Goal: Task Accomplishment & Management: Manage account settings

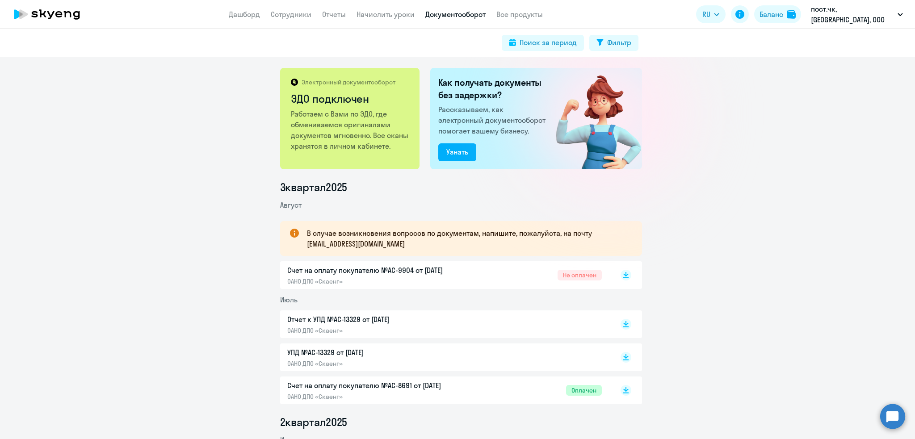
click at [329, 14] on nav "Дашборд Сотрудники Отчеты Начислить уроки Документооборот Все продукты" at bounding box center [386, 14] width 314 height 11
click at [341, 14] on link "Отчеты" at bounding box center [334, 14] width 24 height 9
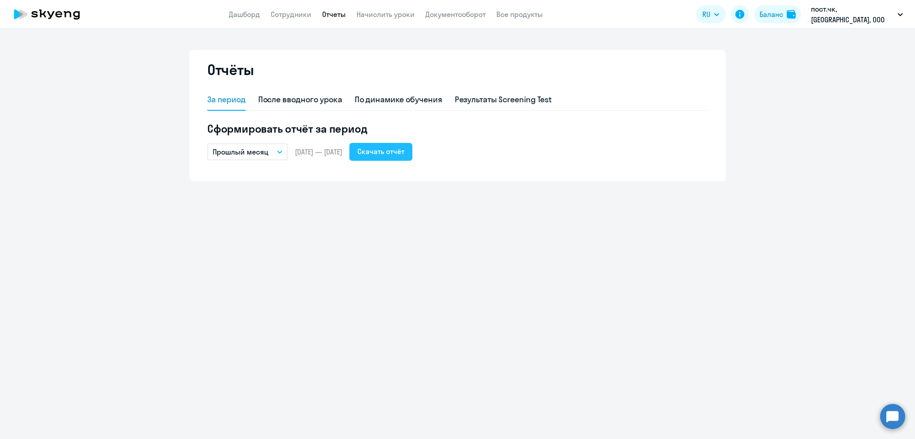
click at [404, 152] on div "Скачать отчёт" at bounding box center [381, 151] width 47 height 11
click at [294, 15] on link "Сотрудники" at bounding box center [291, 14] width 41 height 9
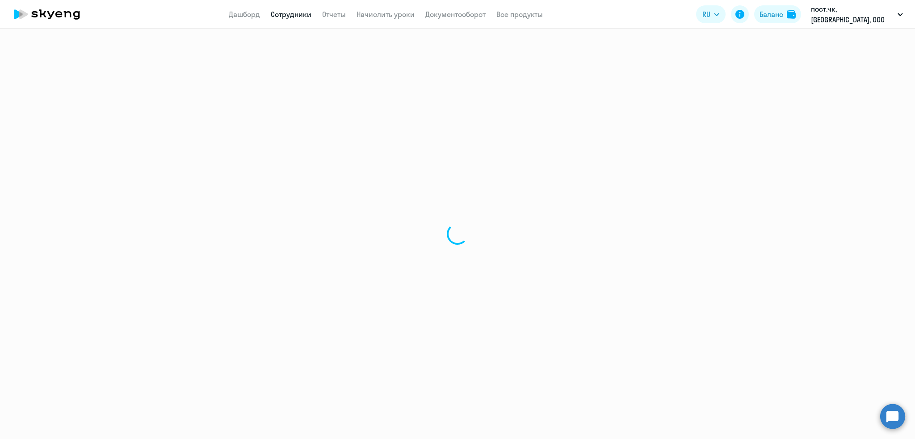
select select "30"
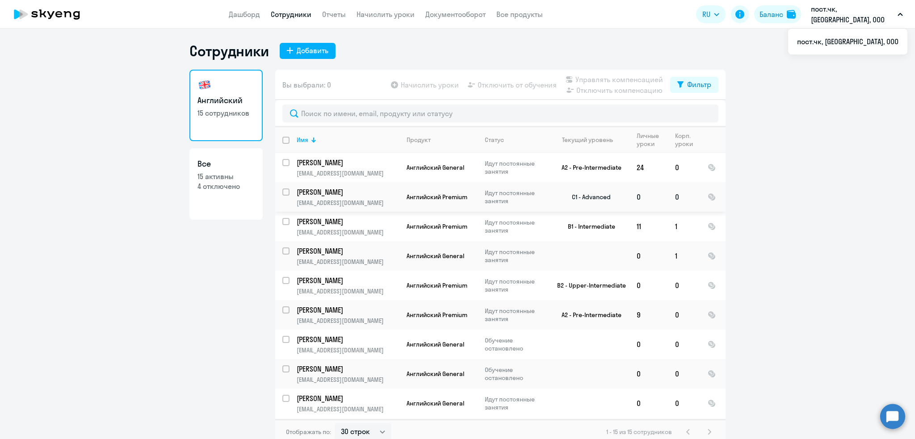
click at [290, 193] on td "Фильченков Роман rfmghz@gmail.com" at bounding box center [345, 196] width 110 height 29
select select "english"
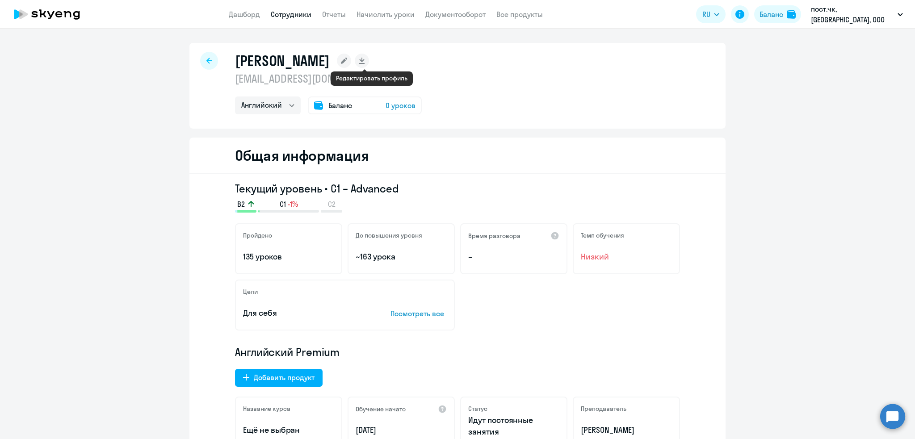
click at [351, 60] on rect at bounding box center [344, 61] width 14 height 14
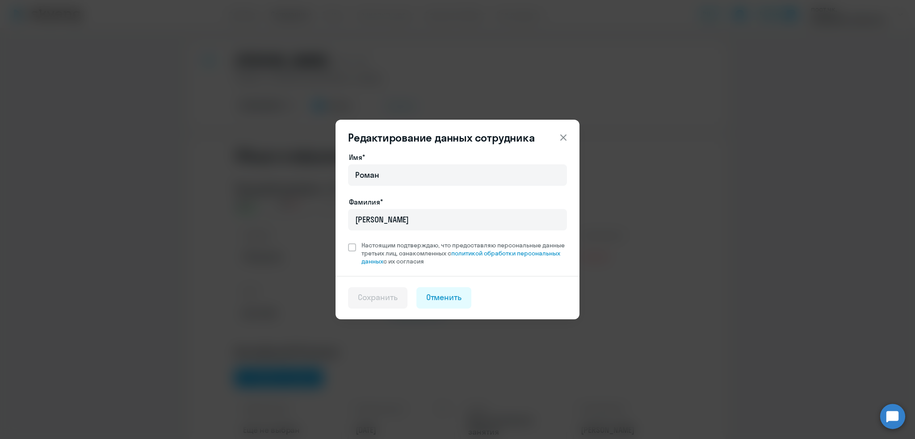
click at [563, 139] on icon at bounding box center [563, 138] width 6 height 6
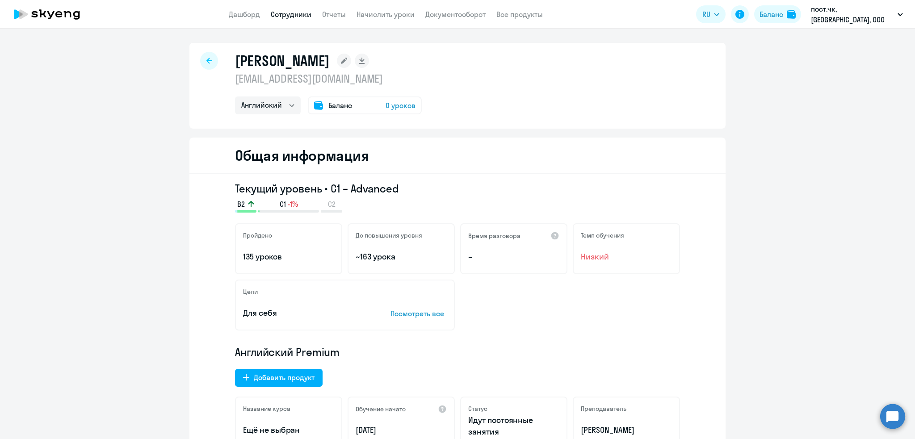
click at [206, 58] on icon at bounding box center [209, 61] width 6 height 6
select select "30"
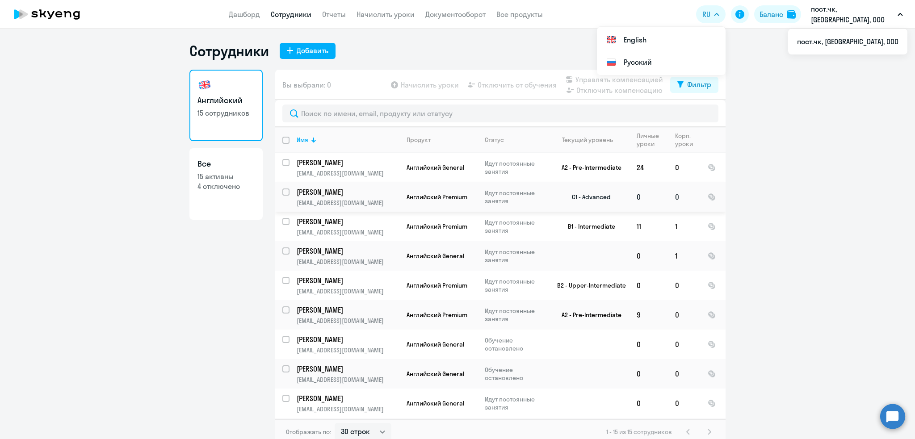
click at [285, 193] on input "select row 22546396" at bounding box center [291, 198] width 18 height 18
checkbox input "true"
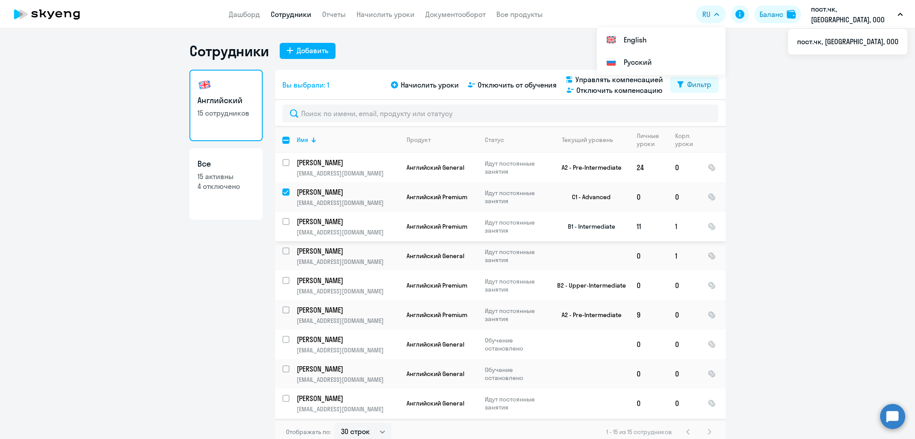
click at [282, 221] on input "select row 8073707" at bounding box center [291, 227] width 18 height 18
checkbox input "true"
click at [529, 85] on span "Отключить от обучения" at bounding box center [517, 85] width 79 height 11
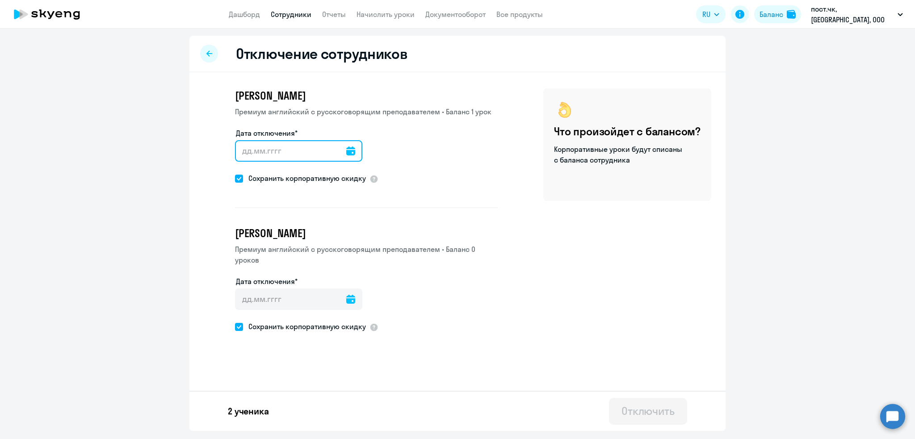
click at [290, 155] on input "Дата отключения*" at bounding box center [298, 150] width 127 height 21
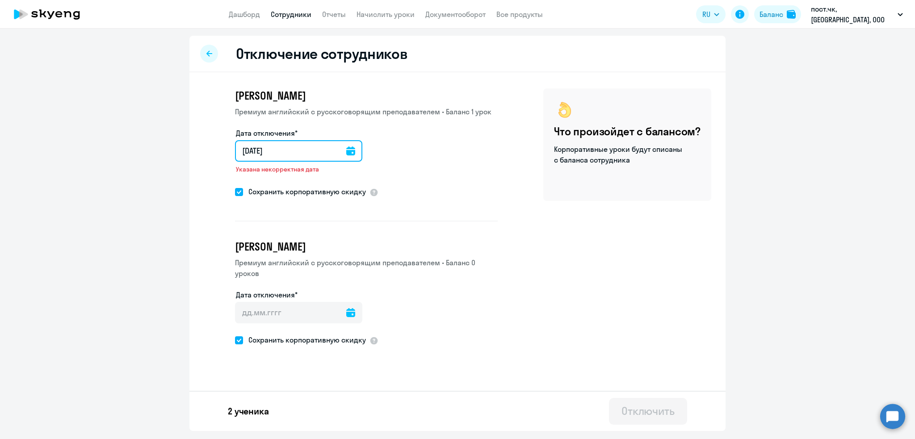
type input "[DATE]"
type input "14.8.2025"
type input "[DATE]"
click at [241, 193] on span at bounding box center [239, 192] width 8 height 8
click at [235, 192] on input "Сохранить корпоративную скидку" at bounding box center [235, 192] width 0 height 0
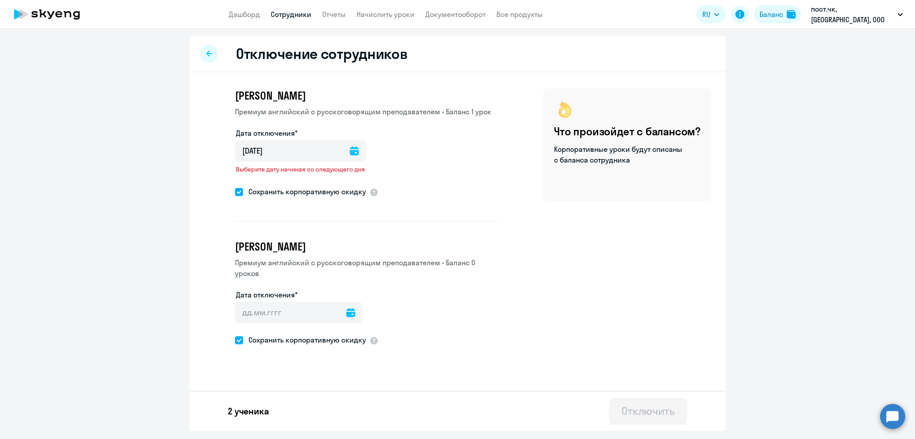
checkbox input "false"
click at [247, 311] on input "Дата отключения*" at bounding box center [298, 312] width 127 height 21
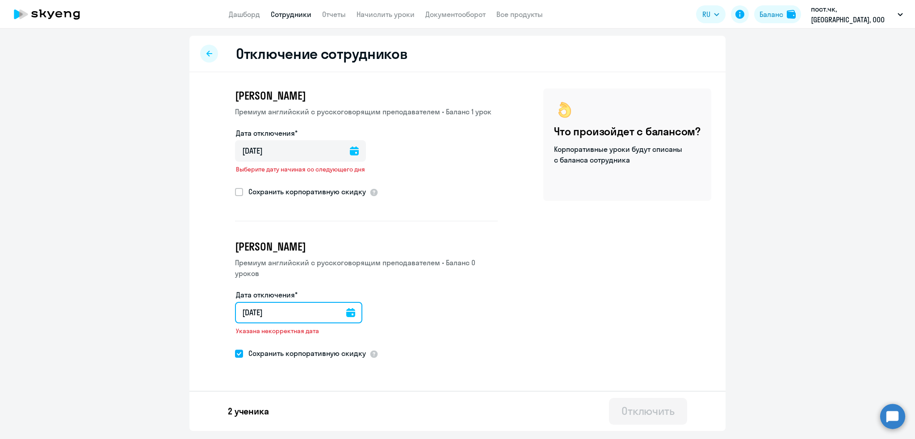
type input "[DATE]"
type input "14.8.2025"
type input "[DATE]"
click at [240, 355] on span at bounding box center [239, 354] width 8 height 8
click at [235, 354] on input "Сохранить корпоративную скидку" at bounding box center [235, 354] width 0 height 0
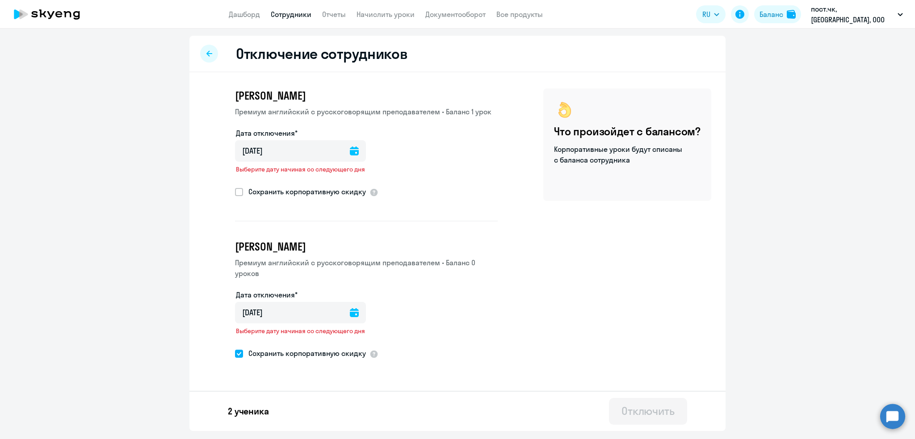
checkbox input "false"
click at [636, 356] on div "Вера Сульженко Премиум английский с русскоговорящим преподавателем • Баланс 1 у…" at bounding box center [458, 247] width 536 height 350
click at [290, 312] on input "[DATE]" at bounding box center [300, 312] width 131 height 21
drag, startPoint x: 234, startPoint y: 312, endPoint x: 219, endPoint y: 314, distance: 15.7
click at [219, 314] on div "Вера Сульженко Премиум английский с русскоговорящим преподавателем • Баланс 1 у…" at bounding box center [351, 224] width 294 height 273
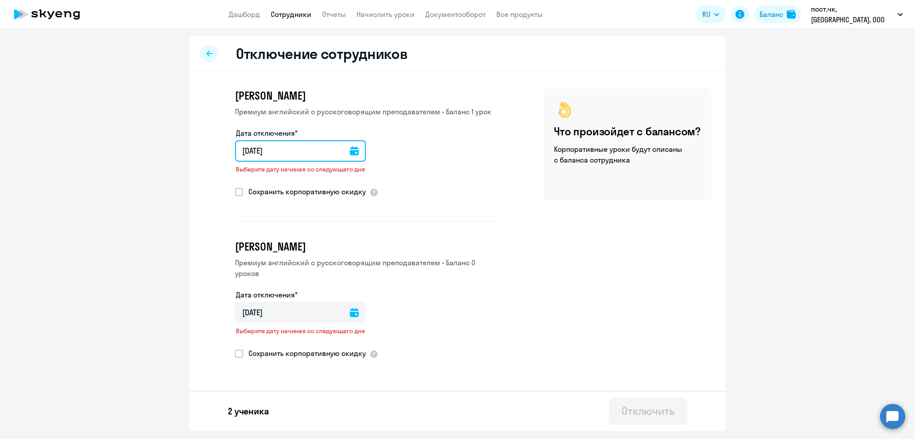
drag, startPoint x: 277, startPoint y: 144, endPoint x: 138, endPoint y: 137, distance: 139.2
click at [139, 140] on ng-component "Отключение сотрудников Вера Сульженко Премиум английский с русскоговорящим преп…" at bounding box center [457, 234] width 915 height 396
type input "[DATE]"
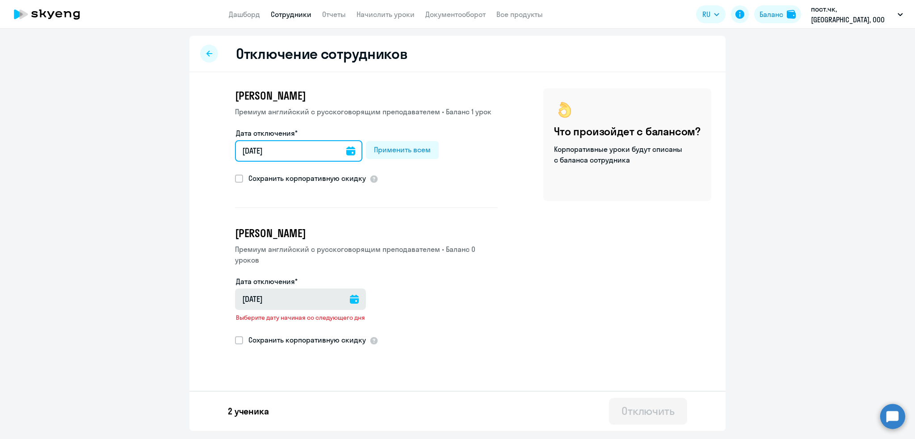
type input "[DATE]"
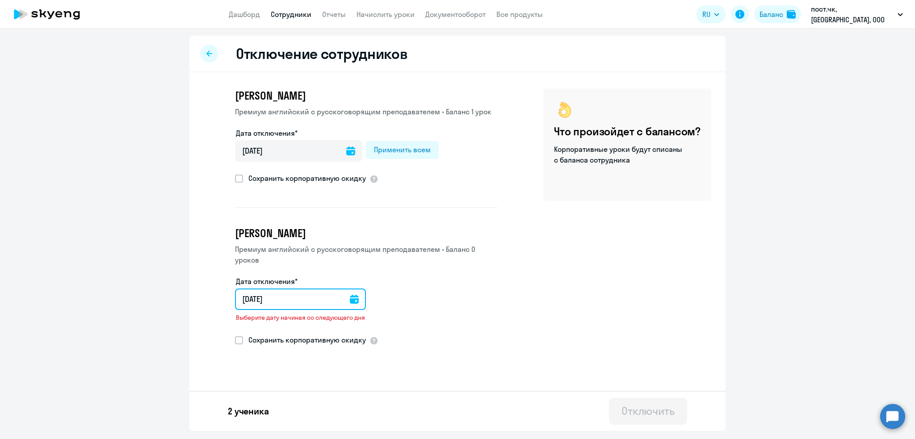
drag, startPoint x: 301, startPoint y: 295, endPoint x: 221, endPoint y: 294, distance: 80.0
click at [221, 294] on div "Вера Сульженко Премиум английский с русскоговорящим преподавателем • Баланс 1 у…" at bounding box center [351, 217] width 294 height 259
type input "[DATE]"
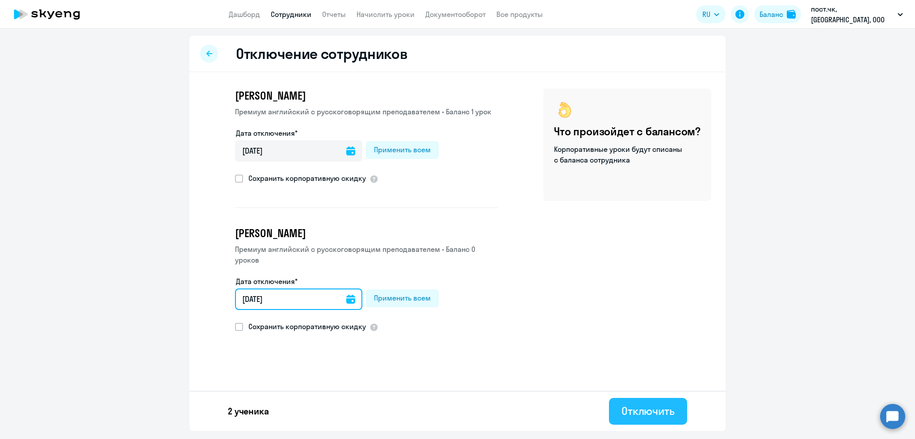
type input "[DATE]"
click at [645, 406] on div "Отключить" at bounding box center [648, 411] width 53 height 14
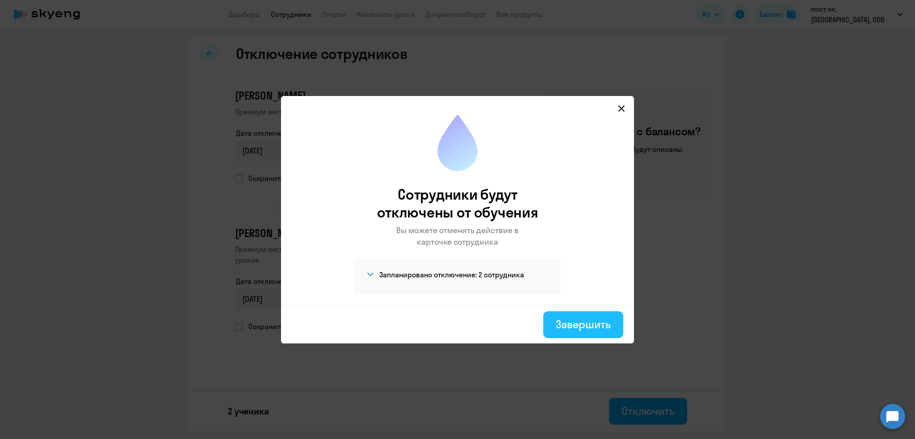
click at [581, 323] on div "Завершить" at bounding box center [583, 324] width 55 height 14
select select "30"
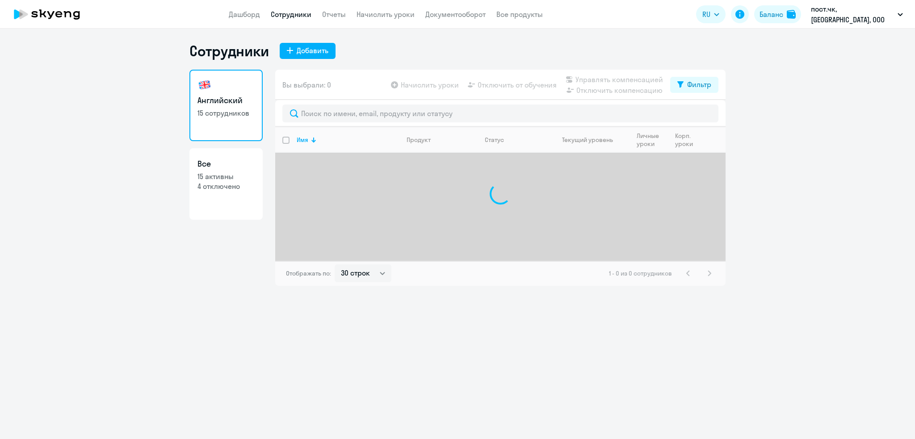
select select "30"
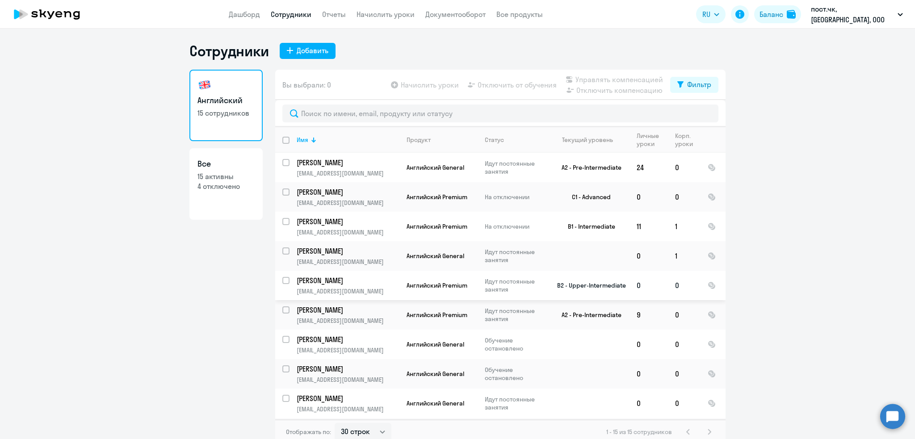
click at [282, 281] on input "select row 23799413" at bounding box center [291, 286] width 18 height 18
checkbox input "true"
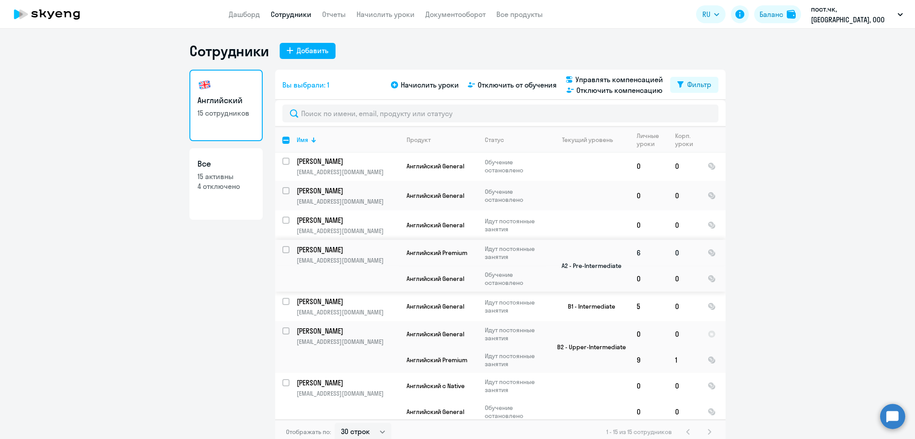
scroll to position [179, 0]
click at [284, 333] on input "select row 6907981" at bounding box center [291, 336] width 18 height 18
checkbox input "true"
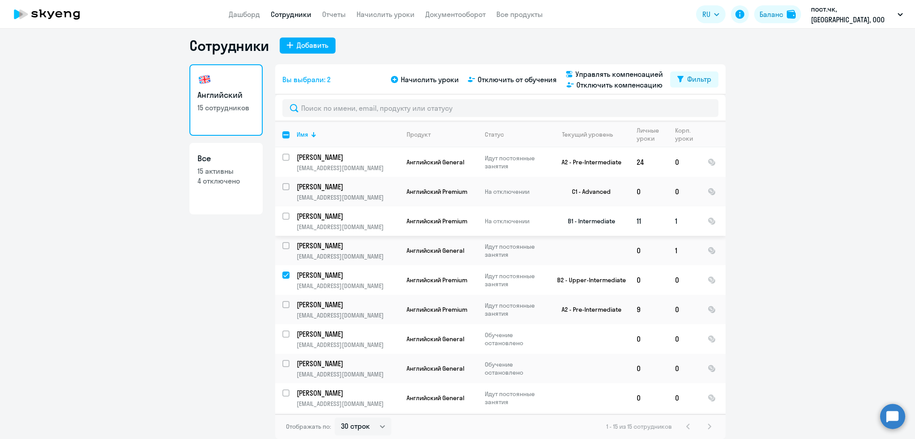
scroll to position [0, 0]
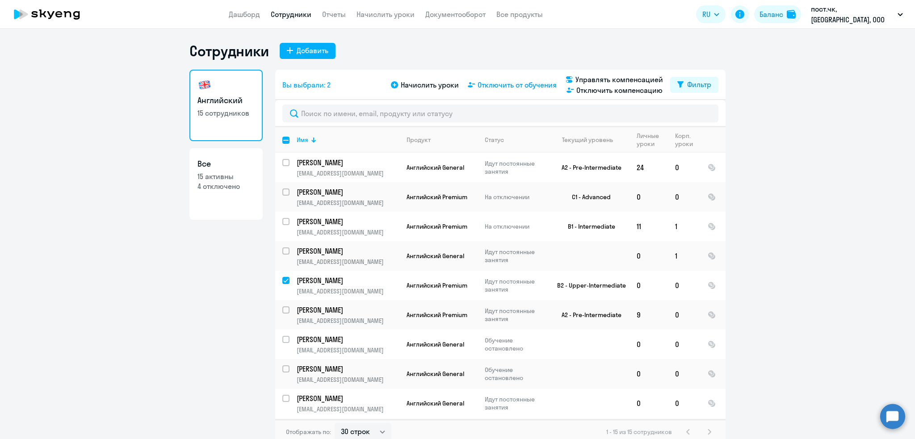
click at [513, 83] on span "Отключить от обучения" at bounding box center [517, 85] width 79 height 11
select select "all"
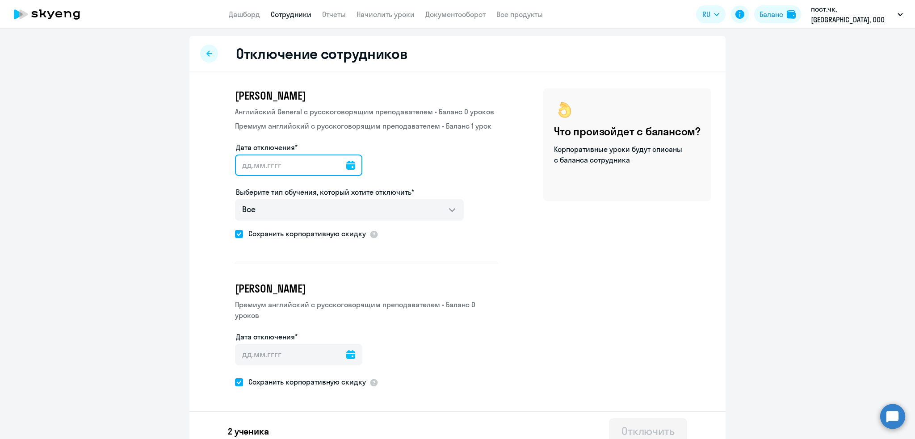
click at [287, 164] on input "Дата отключения*" at bounding box center [298, 165] width 127 height 21
type input "[DATE]"
click at [391, 160] on div "Применить всем" at bounding box center [402, 164] width 57 height 11
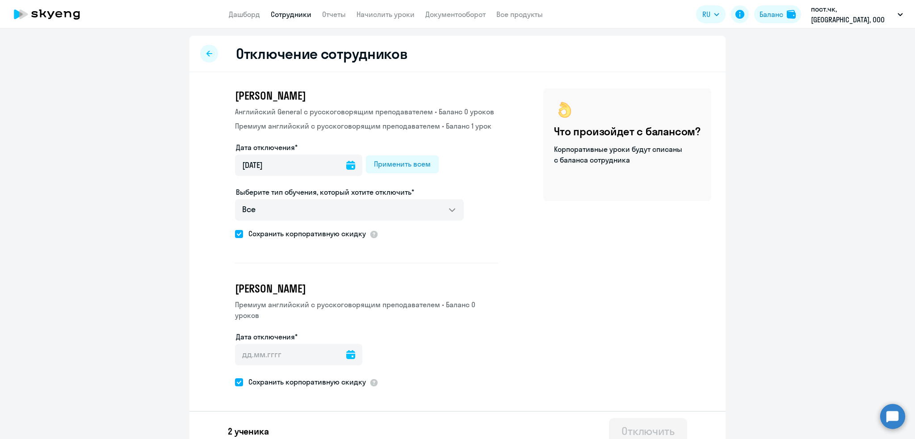
type input "[DATE]"
click at [235, 234] on span at bounding box center [239, 234] width 8 height 8
click at [235, 234] on input "Сохранить корпоративную скидку" at bounding box center [235, 234] width 0 height 0
checkbox input "false"
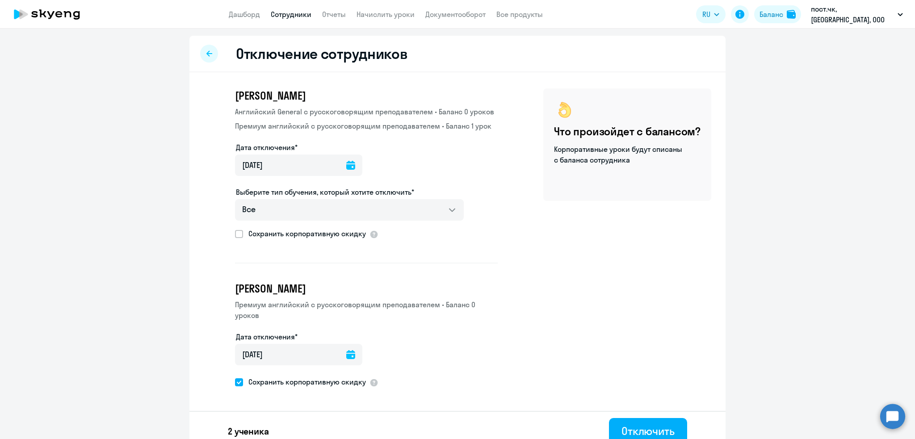
click at [235, 384] on span at bounding box center [239, 383] width 8 height 8
click at [235, 383] on input "Сохранить корпоративную скидку" at bounding box center [235, 382] width 0 height 0
checkbox input "false"
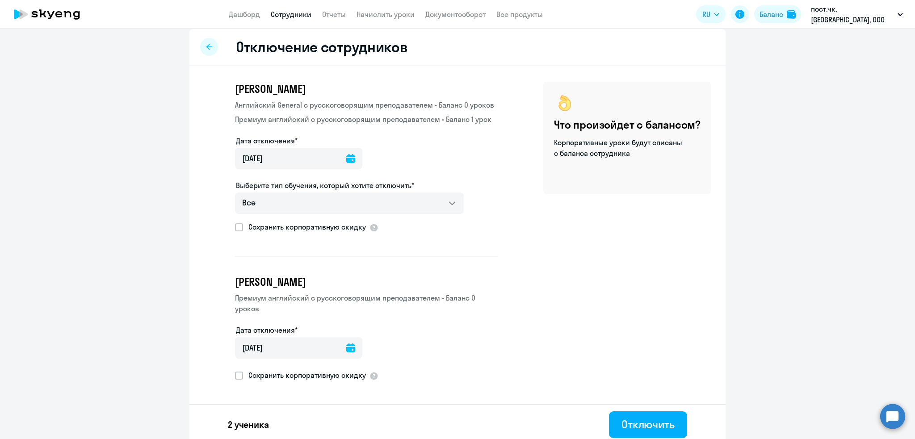
scroll to position [10, 0]
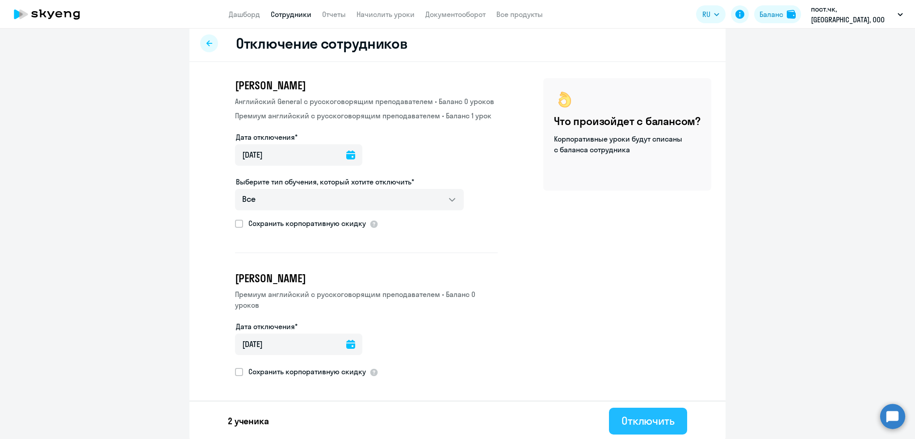
click at [662, 430] on button "Отключить" at bounding box center [648, 421] width 78 height 27
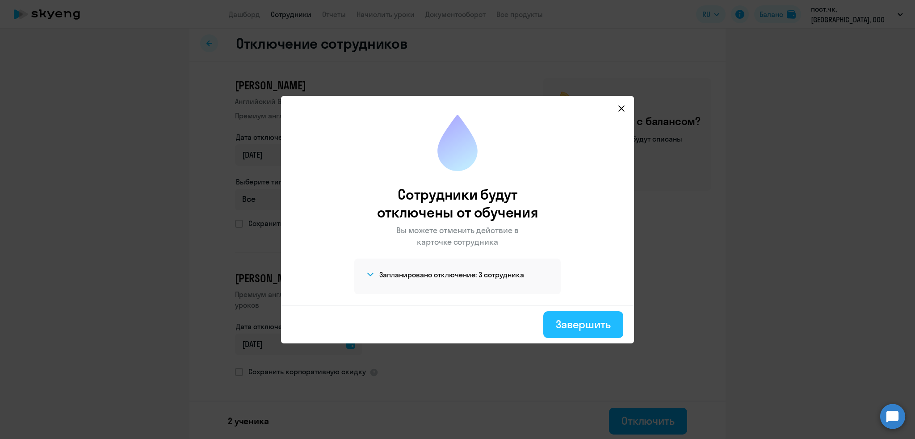
click at [573, 327] on div "Завершить" at bounding box center [583, 324] width 55 height 14
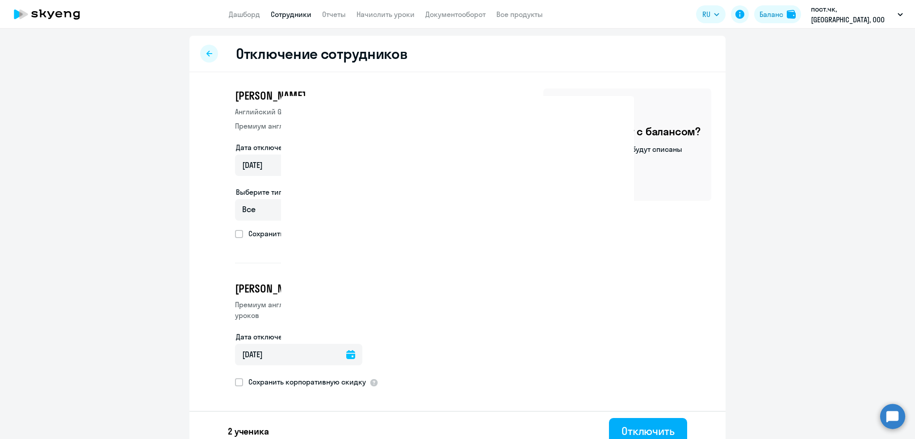
select select "30"
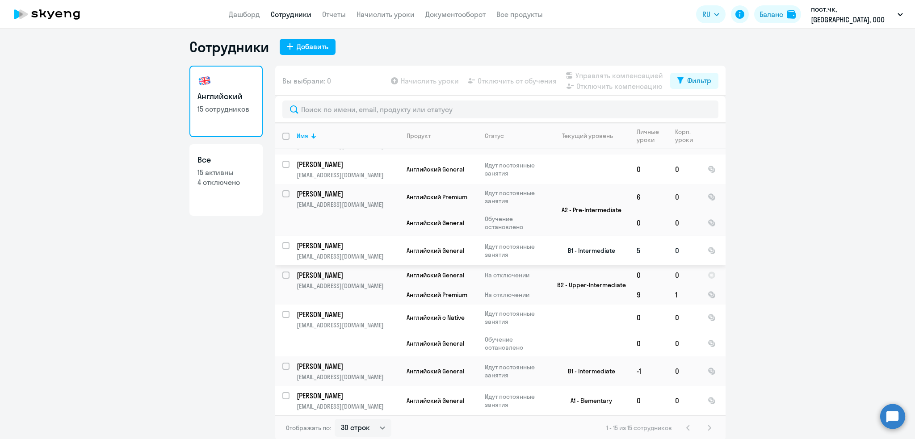
scroll to position [5, 0]
click at [345, 282] on p "[EMAIL_ADDRESS][DOMAIN_NAME]" at bounding box center [348, 285] width 102 height 8
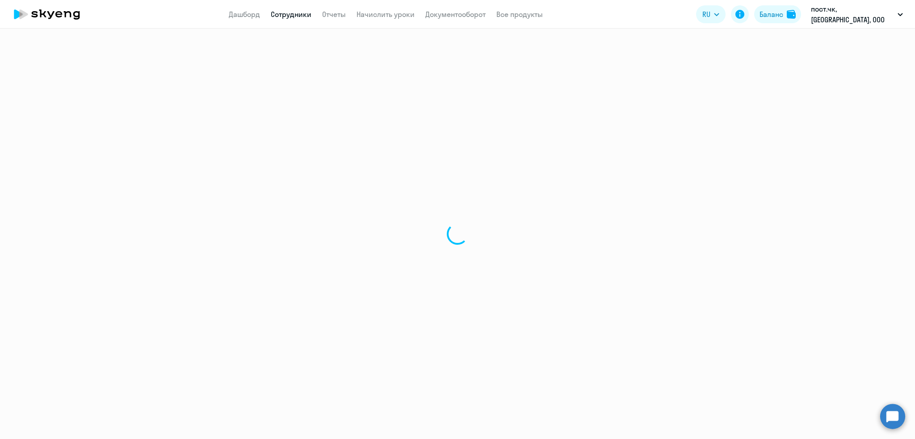
select select "english"
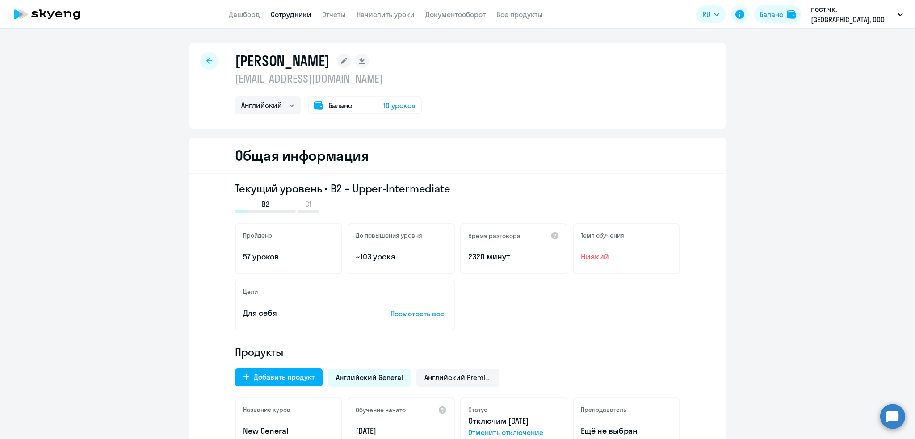
click at [200, 58] on div at bounding box center [209, 61] width 18 height 18
select select "30"
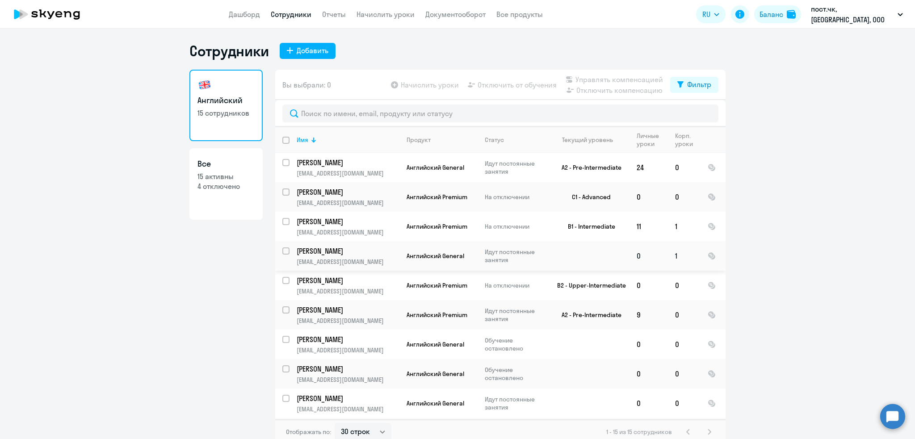
click at [282, 250] on input "select row 41814607" at bounding box center [291, 257] width 18 height 18
checkbox input "true"
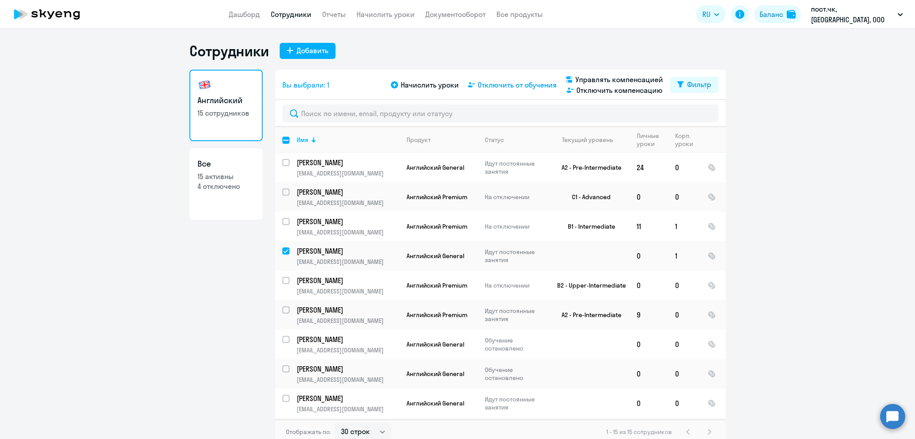
click at [507, 83] on span "Отключить от обучения" at bounding box center [517, 85] width 79 height 11
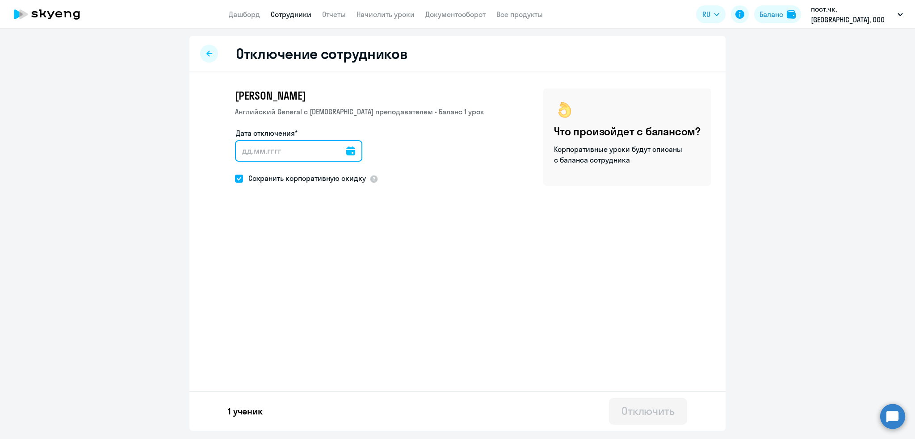
click at [261, 148] on input "Дата отключения*" at bounding box center [298, 150] width 127 height 21
type input "[DATE]"
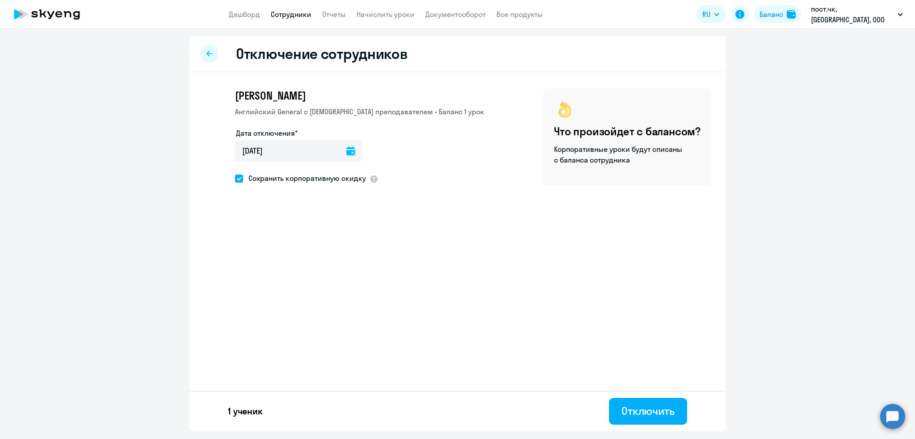
click at [242, 177] on span at bounding box center [239, 179] width 8 height 8
click at [235, 178] on input "Сохранить корпоративную скидку" at bounding box center [235, 178] width 0 height 0
checkbox input "false"
click at [669, 409] on div "Отключить" at bounding box center [648, 411] width 53 height 14
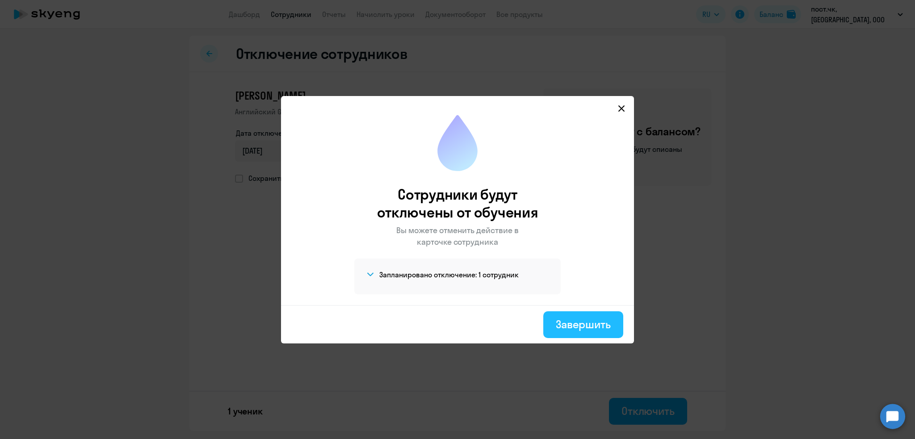
click at [582, 327] on div "Завершить" at bounding box center [583, 324] width 55 height 14
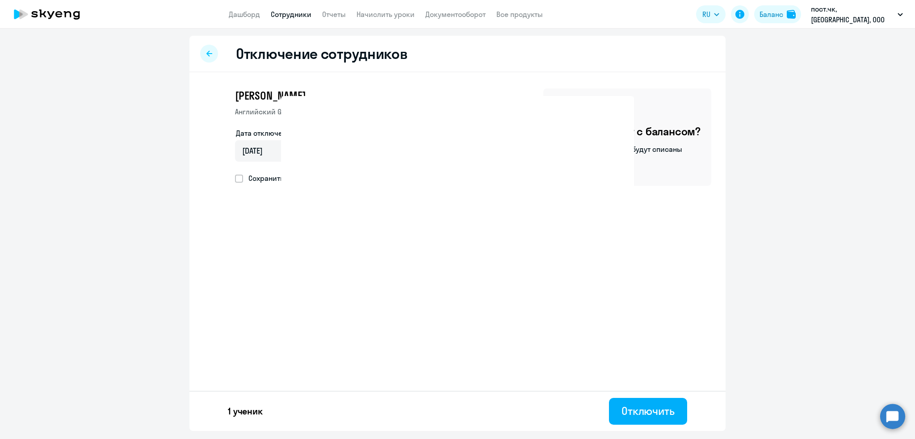
select select "30"
